Goal: Transaction & Acquisition: Purchase product/service

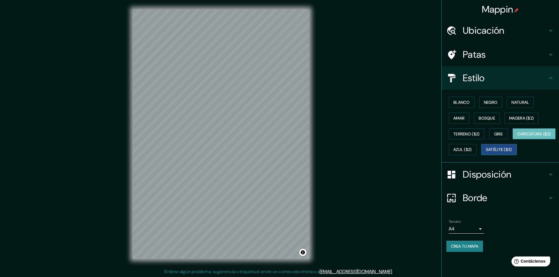
click at [486, 152] on font "Satélite ($3)" at bounding box center [499, 149] width 26 height 5
click at [517, 137] on font "Caricatura ($2)" at bounding box center [534, 133] width 34 height 5
click at [486, 153] on font "Satélite ($3)" at bounding box center [499, 150] width 26 height 8
click at [470, 131] on font "Terreno ($2)" at bounding box center [466, 134] width 26 height 8
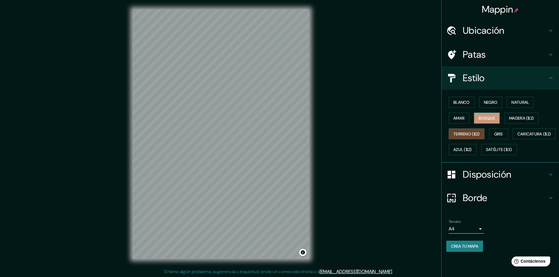
click at [490, 118] on font "Bosque" at bounding box center [486, 118] width 16 height 5
click at [471, 146] on font "Azul ($2)" at bounding box center [462, 150] width 18 height 8
click at [519, 104] on font "Natural" at bounding box center [520, 102] width 18 height 5
click at [310, 149] on div "© Mapbox © OpenStreetMap Improve this map" at bounding box center [220, 134] width 195 height 268
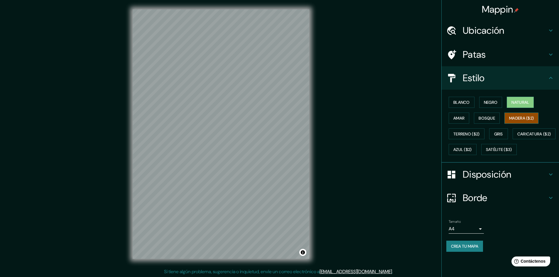
click at [529, 120] on font "Madera ($2)" at bounding box center [521, 118] width 25 height 5
click at [493, 114] on button "Bosque" at bounding box center [486, 118] width 26 height 11
click at [491, 107] on button "Negro" at bounding box center [490, 102] width 23 height 11
click at [486, 122] on button "Bosque" at bounding box center [486, 118] width 26 height 11
click at [494, 131] on button "Gris" at bounding box center [498, 133] width 19 height 11
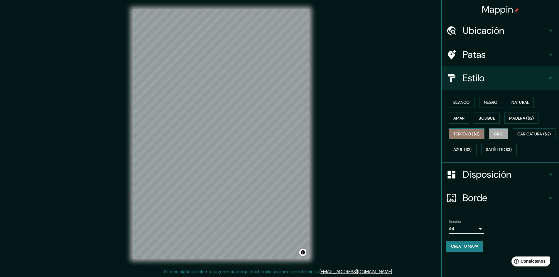
click at [473, 131] on font "Terreno ($2)" at bounding box center [466, 133] width 26 height 5
click at [459, 117] on font "Amar" at bounding box center [458, 118] width 11 height 5
click at [460, 105] on font "Blanco" at bounding box center [461, 102] width 16 height 5
click at [494, 102] on font "Negro" at bounding box center [490, 102] width 14 height 5
click at [533, 119] on font "Madera ($2)" at bounding box center [521, 118] width 25 height 5
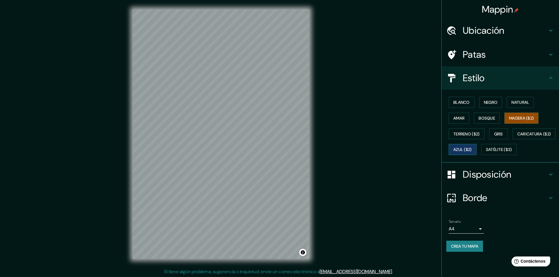
click at [471, 152] on font "Azul ($2)" at bounding box center [462, 150] width 18 height 8
click at [486, 152] on font "Satélite ($3)" at bounding box center [499, 149] width 26 height 5
click at [476, 153] on button "Azul ($2)" at bounding box center [462, 149] width 28 height 11
